Goal: Task Accomplishment & Management: Complete application form

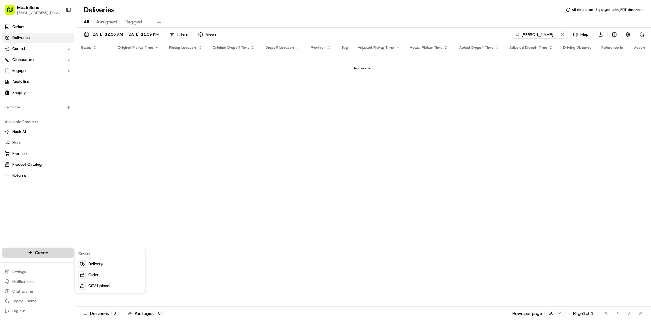
click at [55, 255] on html "MeatnBone [EMAIL_ADDRESS][DOMAIN_NAME] Toggle Sidebar Orders Deliveries Control…" at bounding box center [325, 160] width 651 height 320
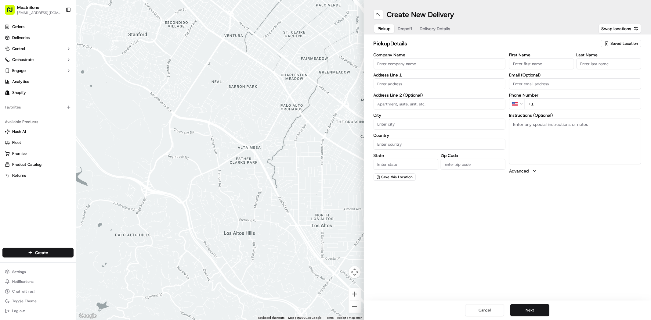
click at [602, 46] on div "Saved Location" at bounding box center [621, 43] width 40 height 7
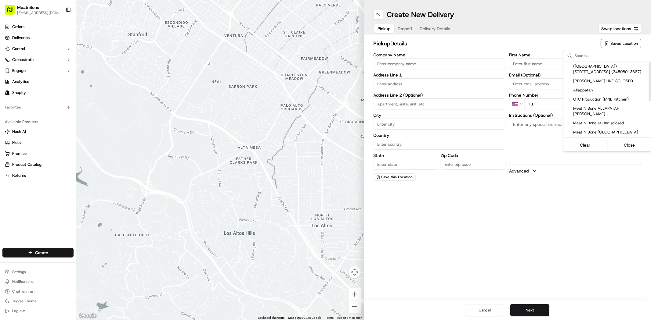
drag, startPoint x: 606, startPoint y: 134, endPoint x: 556, endPoint y: 157, distance: 54.7
click at [606, 139] on span "Meat N Bone [GEOGRAPHIC_DATA]" at bounding box center [610, 141] width 75 height 5
type input "Meat N Bone [GEOGRAPHIC_DATA]"
type input "9813 W Sample Rd"
type input "Coral Springs"
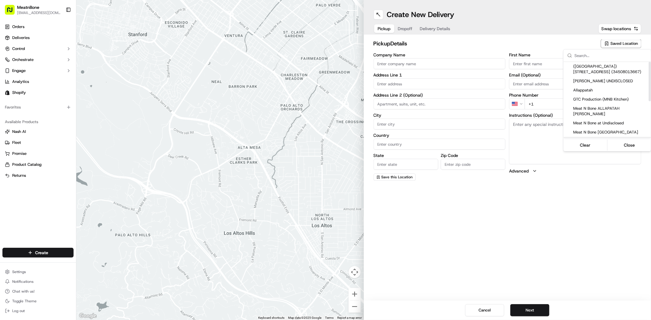
type input "US"
type input "FL"
type input "33065"
type input "Ron"
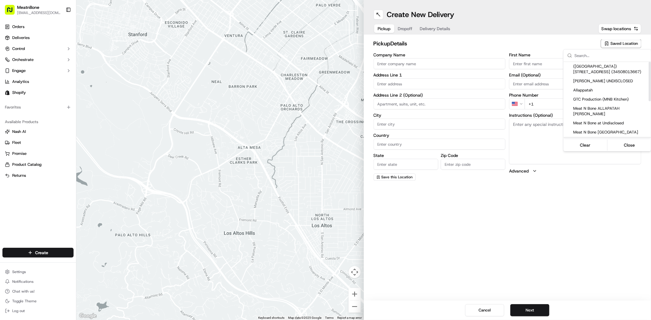
type input "+1 954 752 6290"
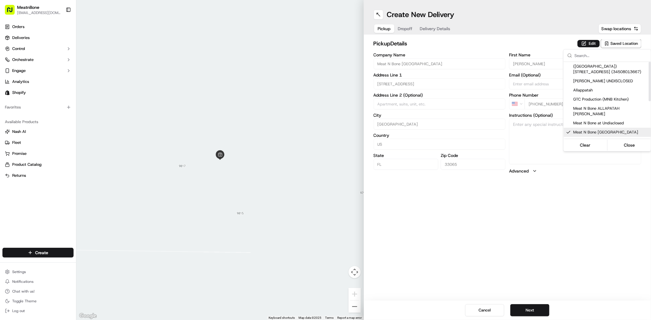
click at [533, 221] on html "MeatnBone dnguyen@meatnbone.com Toggle Sidebar Orders Deliveries Control Orches…" at bounding box center [325, 160] width 651 height 320
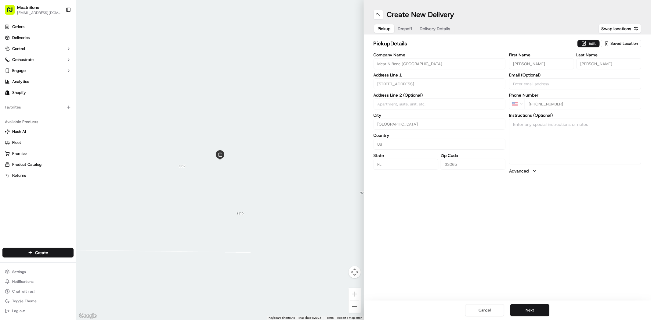
click at [626, 47] on div "Saved Location" at bounding box center [621, 43] width 40 height 7
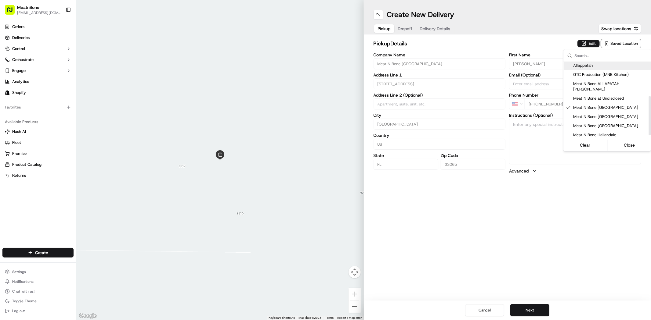
scroll to position [68, 0]
click at [609, 99] on span "Meat N Bone Oakland Park (Thomas' number)" at bounding box center [610, 104] width 75 height 11
type input "Meat N Bone Oakland Park (Thomas' number)"
type input "3553 Dixie Hwy"
type input "Oakland Park"
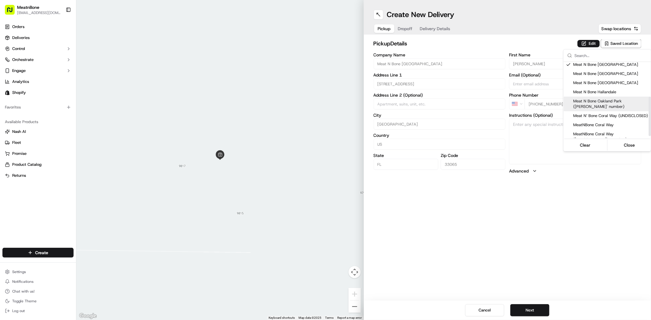
type input "33334"
type input "+1 954 899 1346"
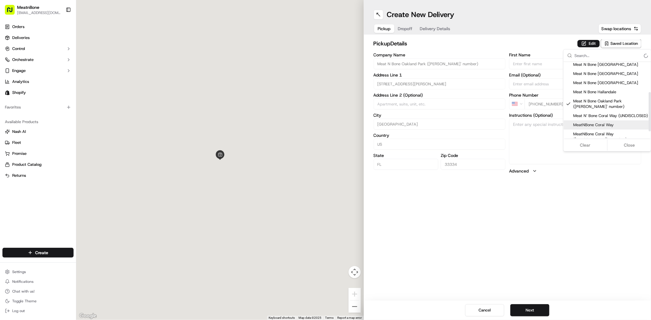
scroll to position [59, 0]
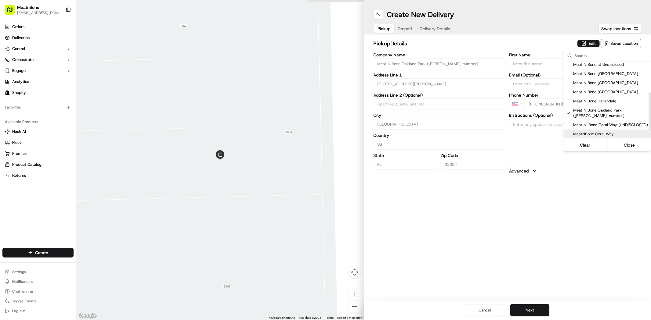
click at [539, 220] on html "MeatnBone dnguyen@meatnbone.com Toggle Sidebar Orders Deliveries Control Orches…" at bounding box center [325, 160] width 651 height 320
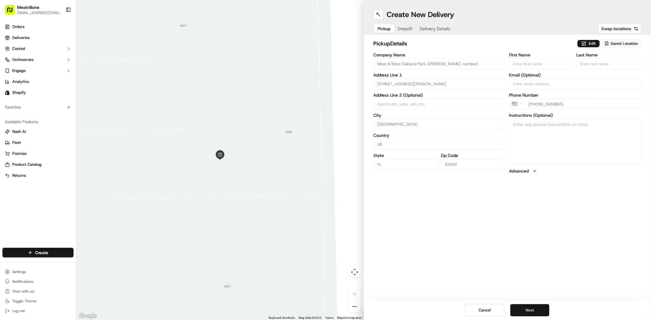
click at [538, 310] on button "Next" at bounding box center [529, 310] width 39 height 12
click at [527, 63] on input "First Name" at bounding box center [541, 63] width 65 height 11
type input "Paul"
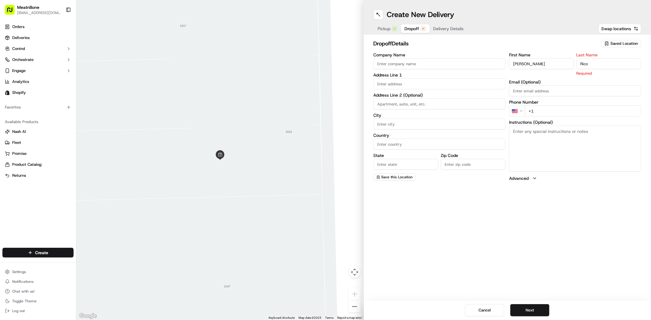
type input "Rico"
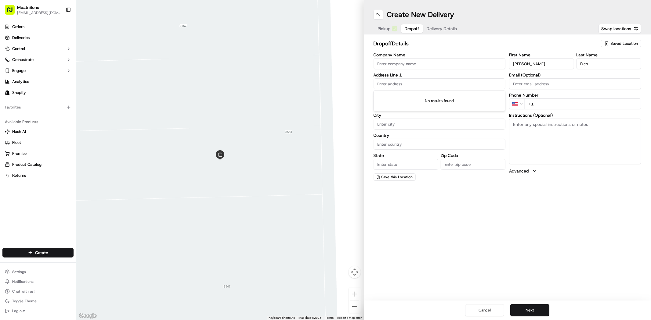
click at [415, 84] on input "text" at bounding box center [439, 83] width 132 height 11
paste input "117 Southwest 98th Lane"
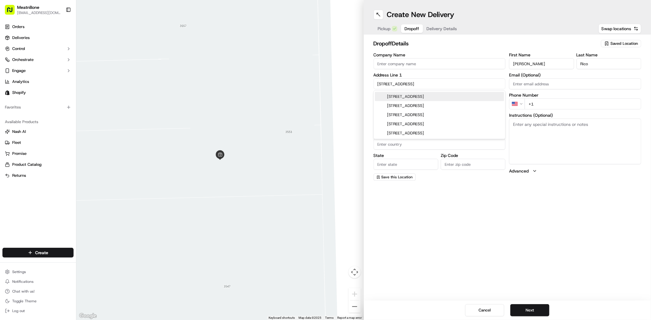
click at [410, 99] on div "117 Southwest 98th Lane, Coral Springs, FL" at bounding box center [439, 96] width 129 height 9
type input "117 SW 98th Ln, Coral Springs, FL 33071, USA"
type input "Coral Springs"
type input "United States"
type input "FL"
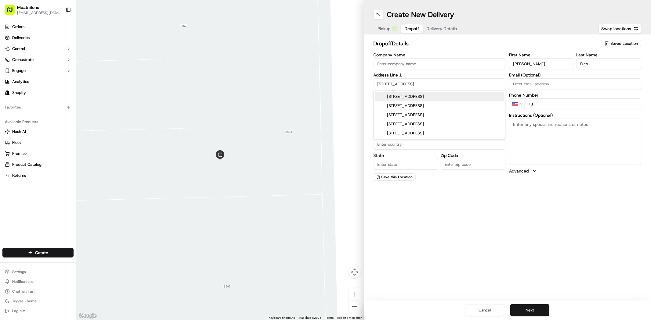
type input "33071"
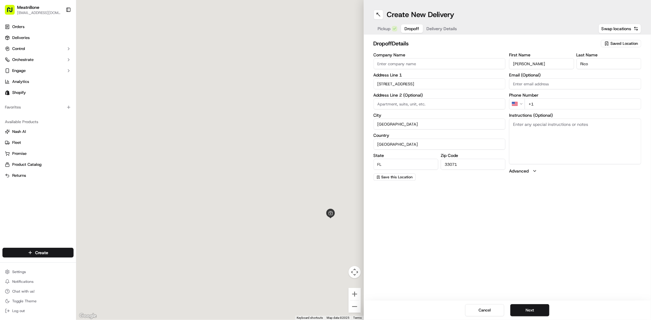
type input "117 Southwest 98th Lane"
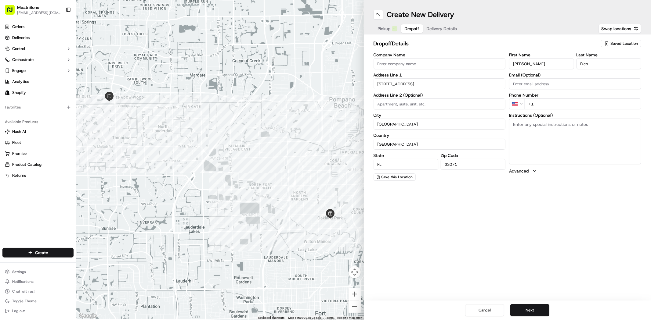
click at [559, 106] on input "+1" at bounding box center [582, 104] width 117 height 11
paste input "954 309 4958"
type input "+1 954 309 4958"
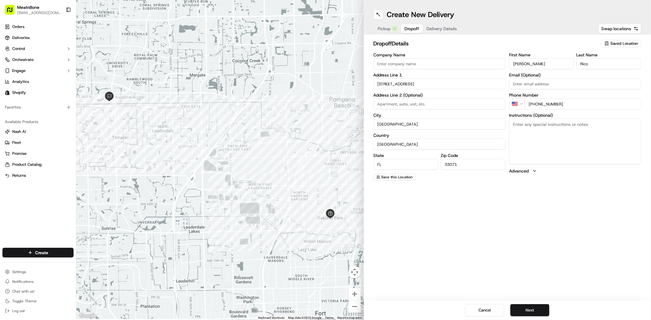
click at [533, 246] on div "Create New Delivery Pickup Dropoff Delivery Details Swap locations dropoff Deta…" at bounding box center [507, 160] width 287 height 320
click at [531, 308] on button "Next" at bounding box center [529, 310] width 39 height 12
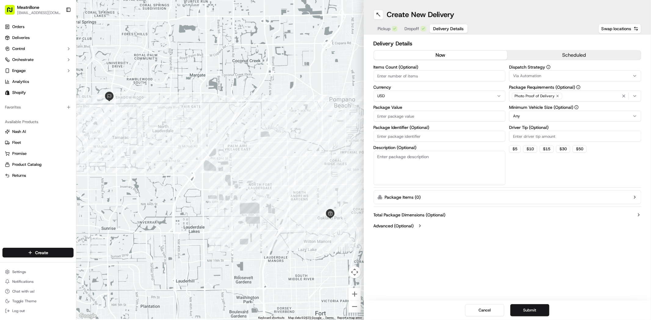
click at [391, 80] on input "Items Count (Optional)" at bounding box center [439, 75] width 132 height 11
type input "1"
click at [428, 111] on input "Package Value" at bounding box center [439, 116] width 132 height 11
type input "83.00"
click at [447, 171] on textarea "Description (Optional)" at bounding box center [439, 168] width 132 height 34
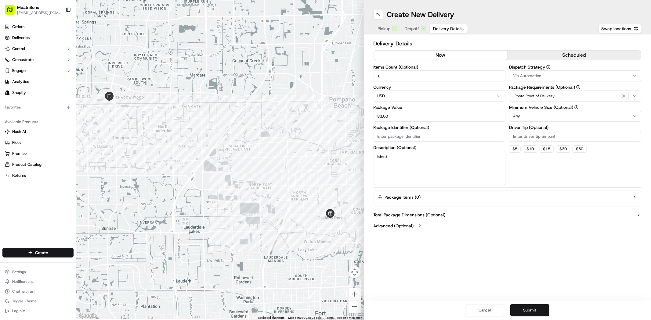
type textarea "Meat"
click at [552, 171] on div "Dispatch Strategy Via Automation Package Requirements (Optional) Photo Proof of…" at bounding box center [575, 125] width 132 height 120
click at [537, 307] on button "Submit" at bounding box center [529, 310] width 39 height 12
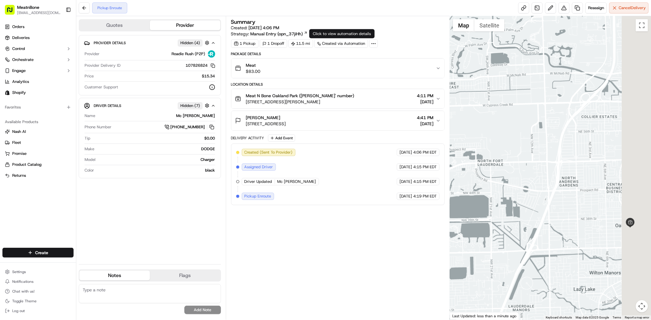
drag, startPoint x: 562, startPoint y: 176, endPoint x: 510, endPoint y: 167, distance: 52.8
click at [510, 167] on div at bounding box center [550, 168] width 201 height 304
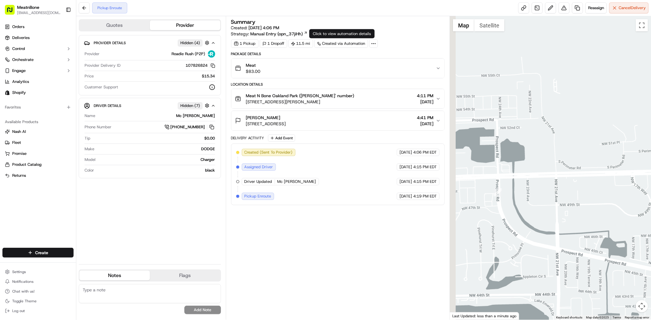
drag, startPoint x: 483, startPoint y: 173, endPoint x: 533, endPoint y: 177, distance: 50.5
click at [533, 177] on div at bounding box center [550, 168] width 201 height 304
